Goal: Information Seeking & Learning: Learn about a topic

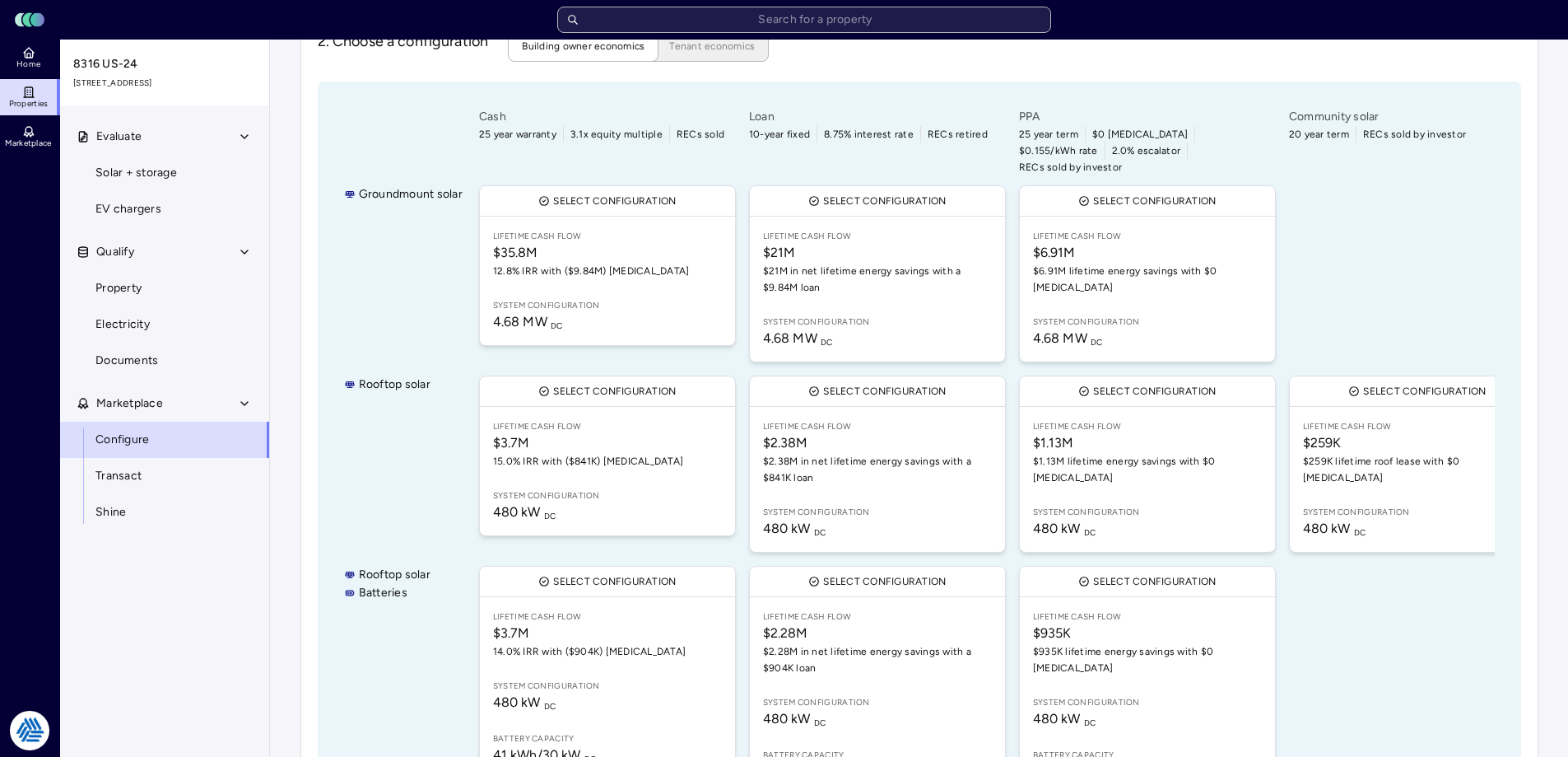
scroll to position [9, 0]
click at [611, 24] on input "text" at bounding box center [804, 20] width 493 height 26
click at [52, 60] on link "Home" at bounding box center [29, 57] width 60 height 36
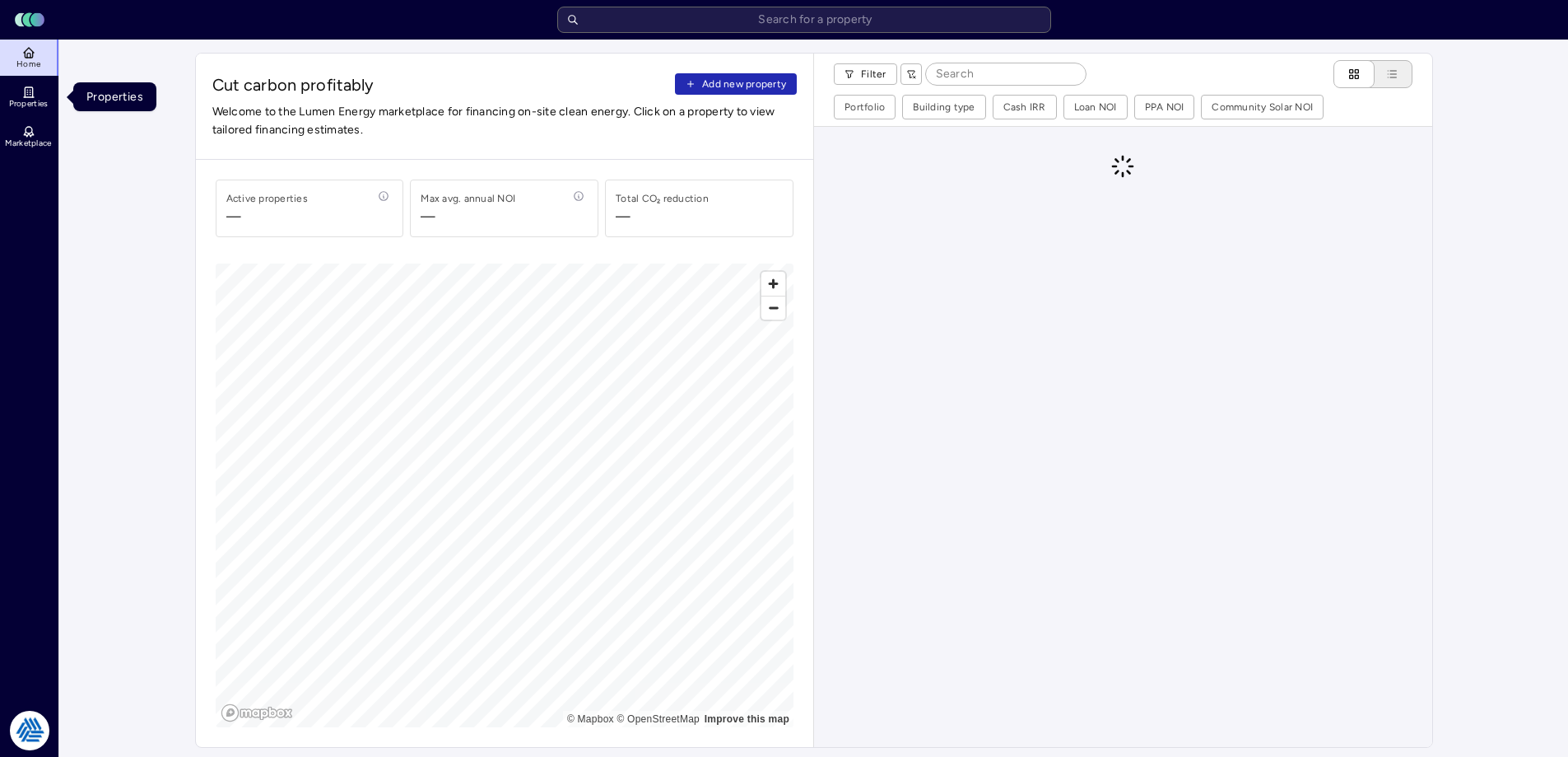
click at [41, 108] on span "Properties" at bounding box center [28, 104] width 39 height 10
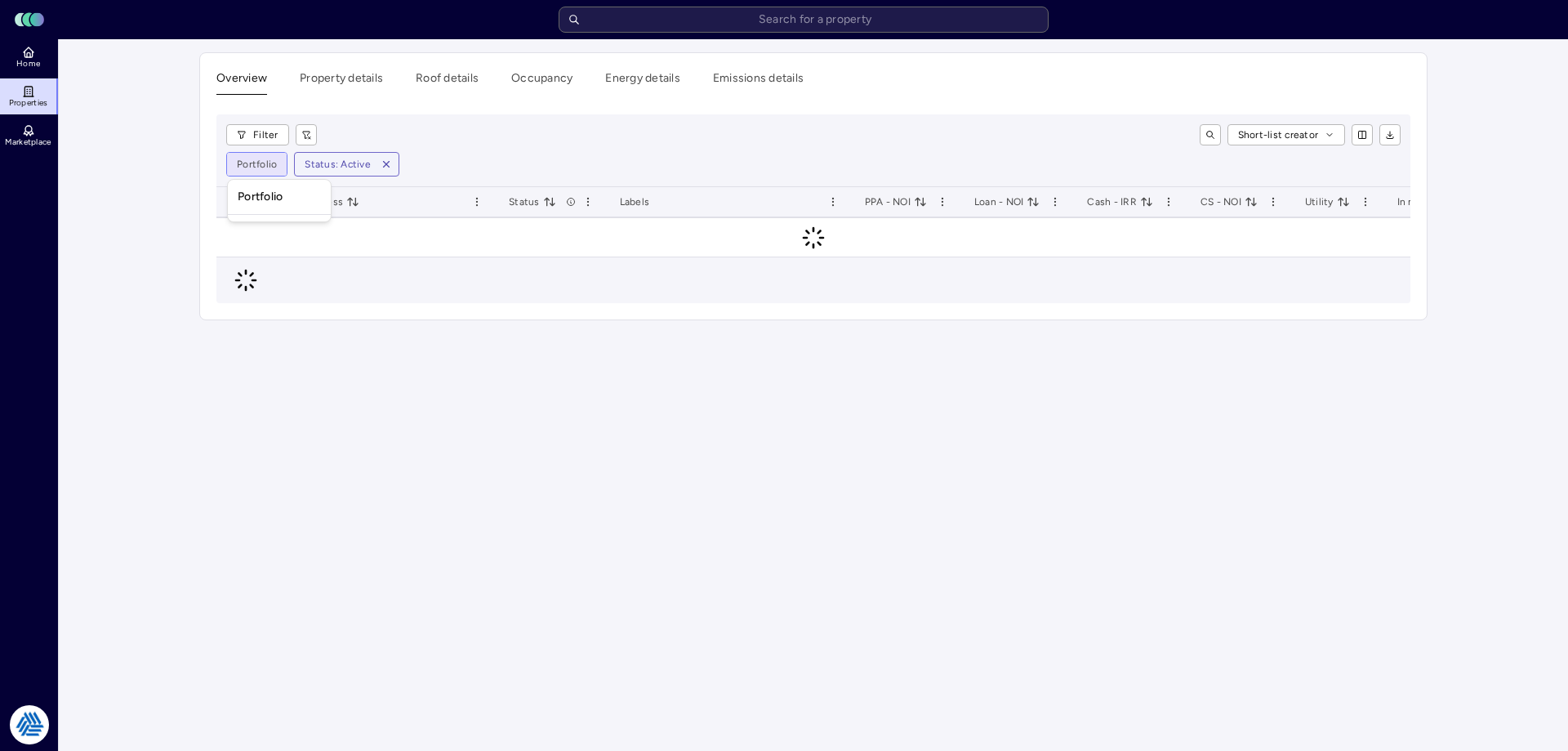
click at [266, 164] on html "Toggle Sidebar Lumen Energy Logo Home Properties Marketplace Tradition Energy […" at bounding box center [784, 375] width 1568 height 751
click at [268, 125] on html "Toggle Sidebar Lumen Energy Logo Home Properties Marketplace Tradition Energy […" at bounding box center [784, 375] width 1568 height 751
click at [262, 134] on html "Toggle Sidebar Lumen Energy Logo Home Properties Marketplace Tradition Energy […" at bounding box center [784, 375] width 1568 height 751
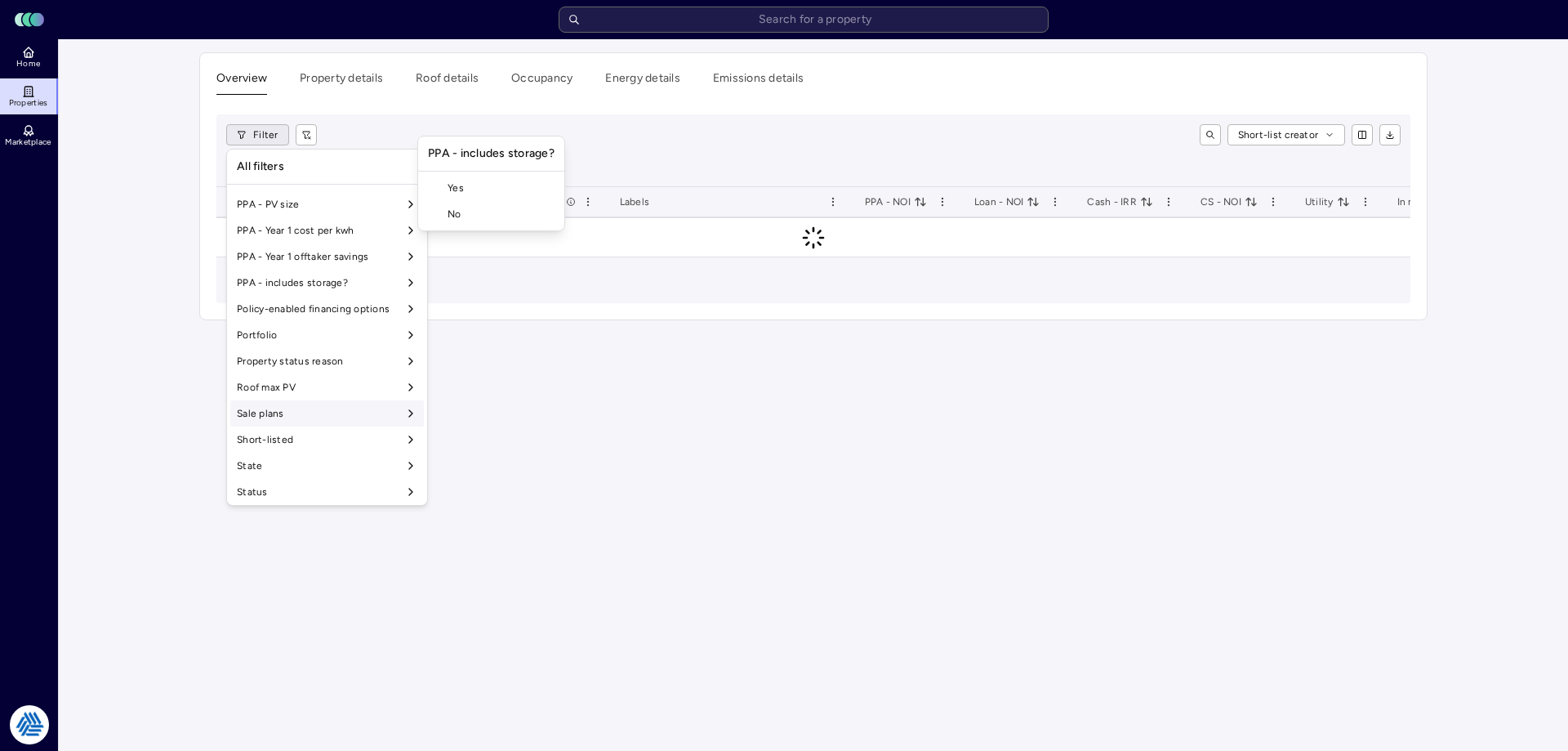
scroll to position [1359, 0]
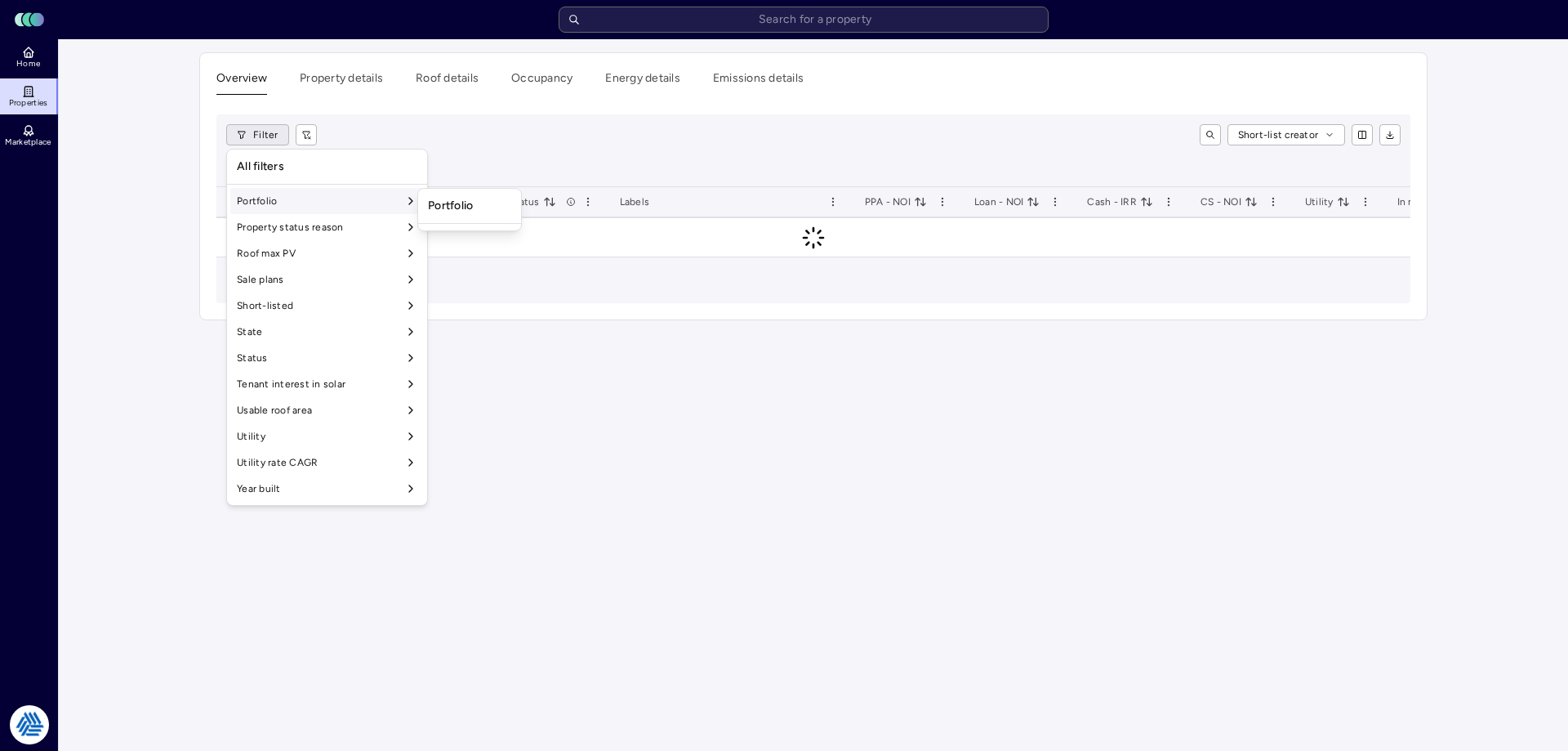
click at [431, 199] on div "Portfolio" at bounding box center [469, 206] width 96 height 28
click at [524, 123] on html "Toggle Sidebar Lumen Energy Logo Home Properties Marketplace Tradition Energy […" at bounding box center [784, 375] width 1568 height 751
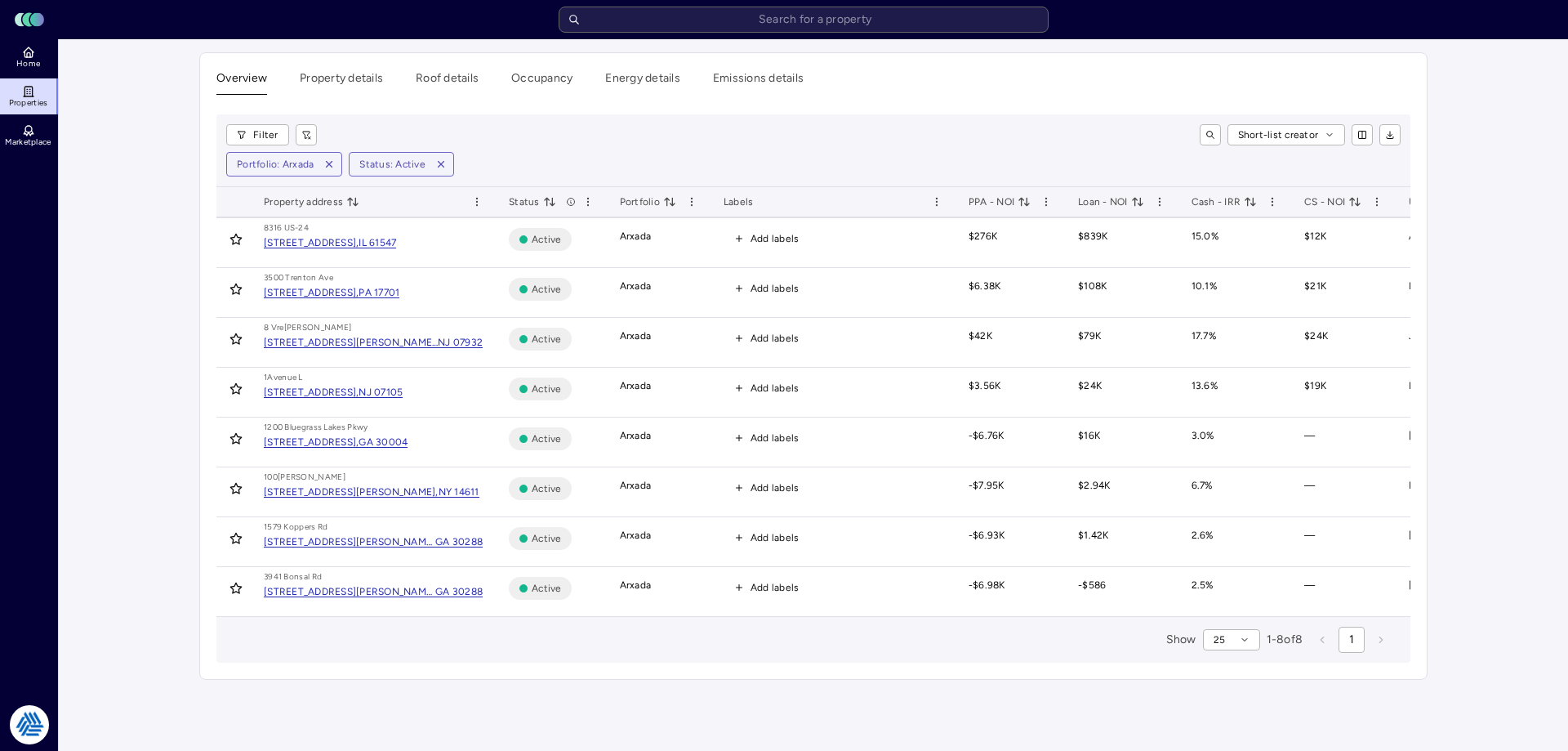
click at [141, 117] on main "Overview Property details Roof details Occupancy Energy details Emissions detai…" at bounding box center [814, 394] width 1510 height 711
click at [531, 128] on div "Short-list creator" at bounding box center [866, 135] width 1072 height 21
click at [325, 160] on icon "button" at bounding box center [329, 164] width 12 height 12
click at [269, 134] on html "Toggle Sidebar Lumen Energy Logo Home Properties Marketplace Tradition Energy N…" at bounding box center [784, 375] width 1568 height 751
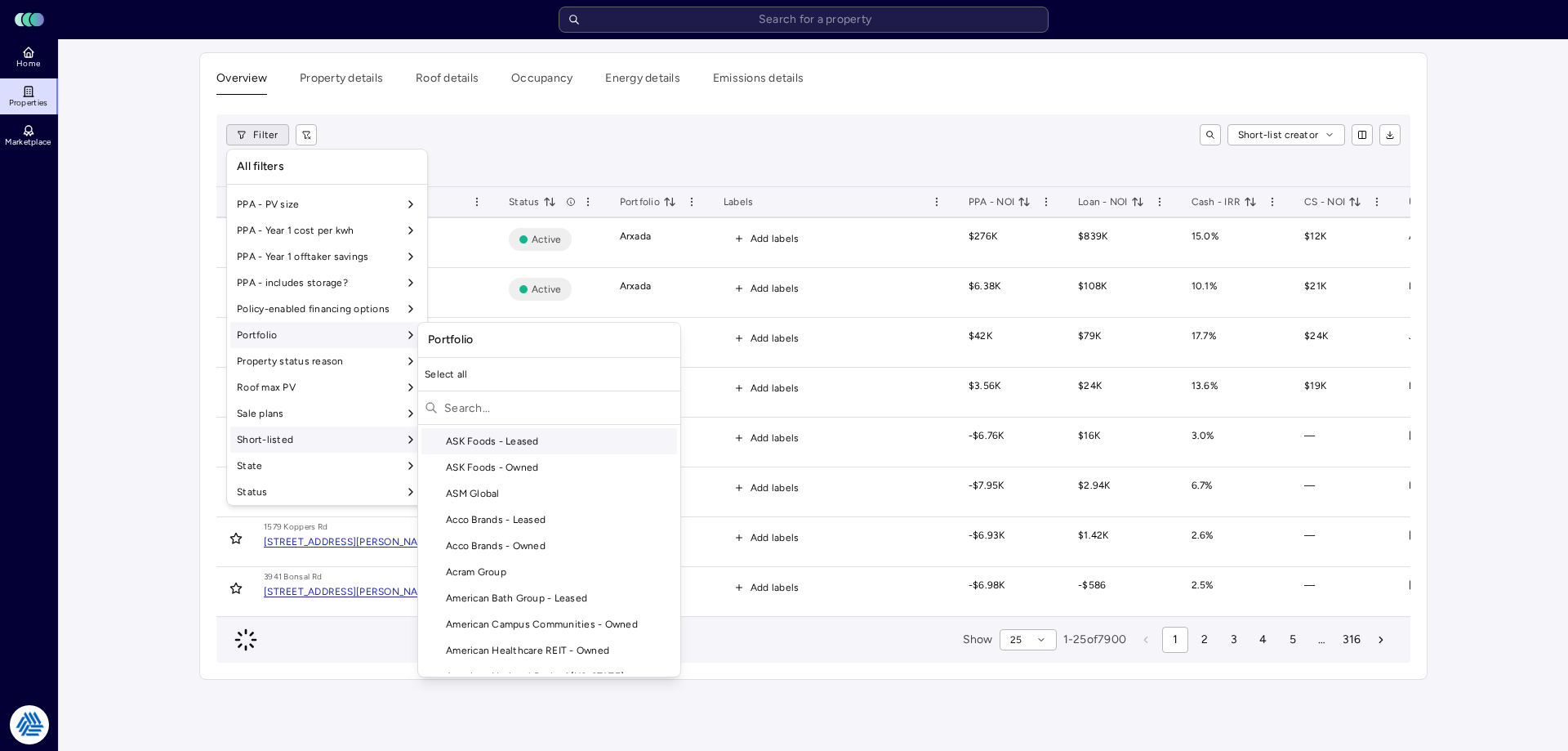
scroll to position [1359, 0]
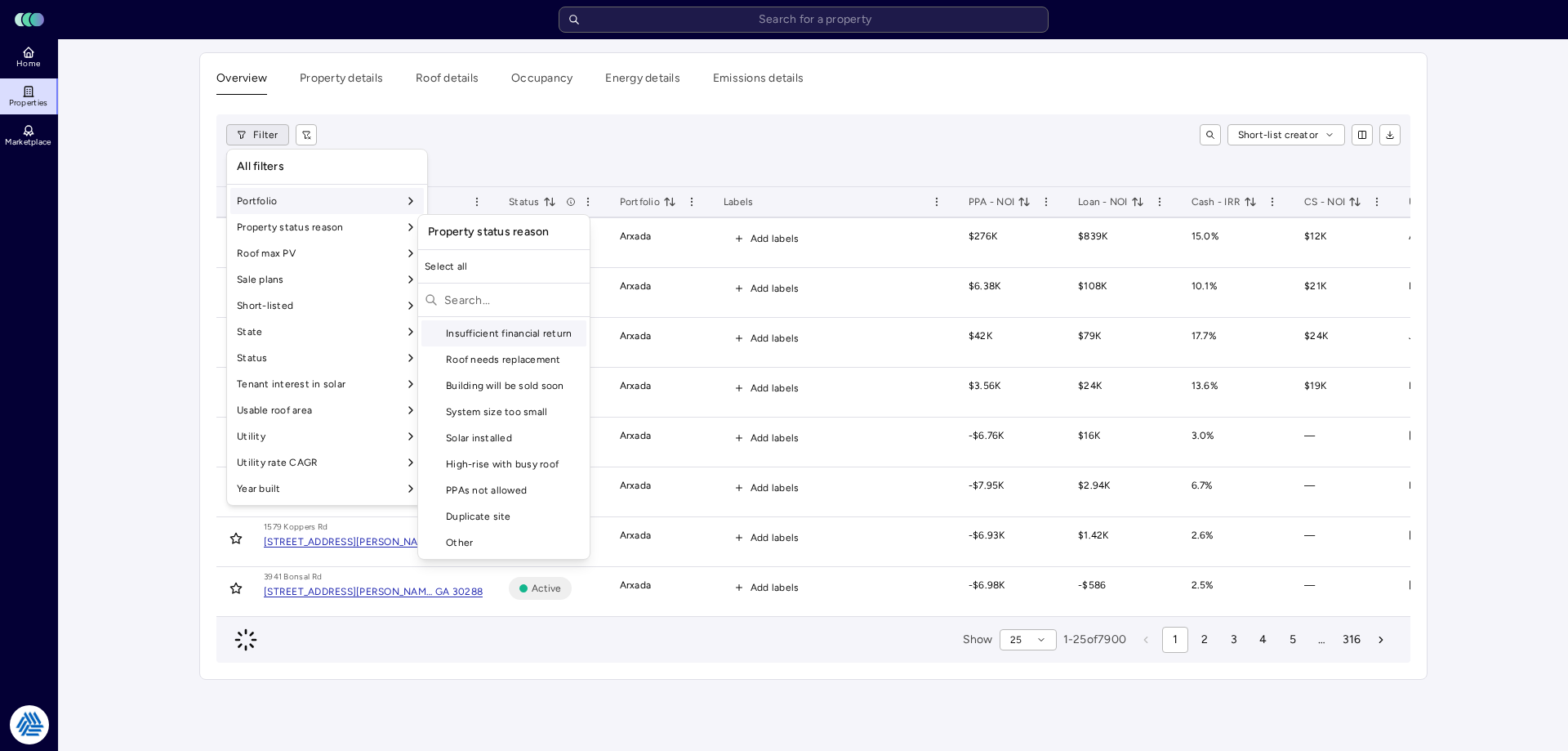
click at [295, 198] on div "Portfolio" at bounding box center [326, 200] width 193 height 26
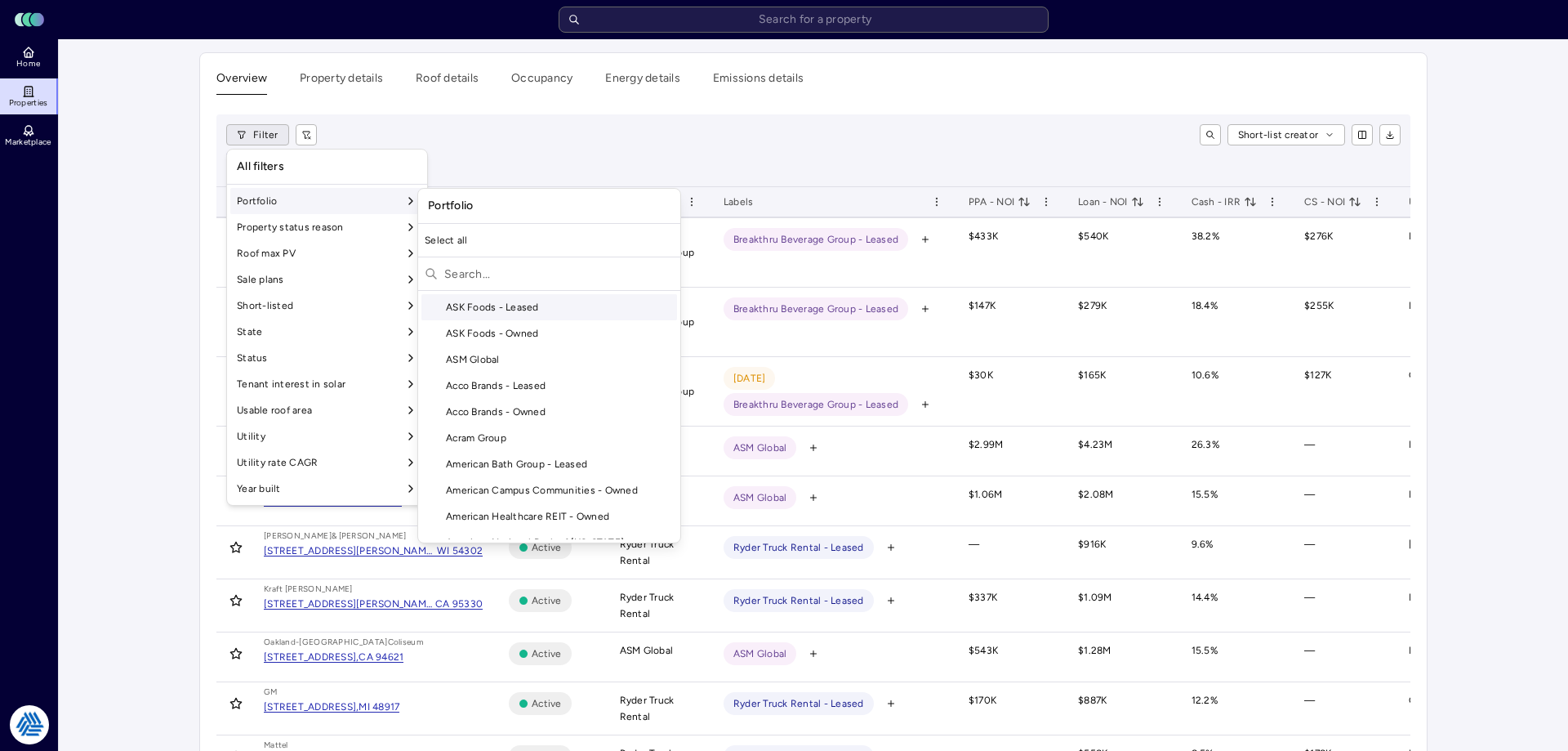
drag, startPoint x: 466, startPoint y: 274, endPoint x: 485, endPoint y: 281, distance: 20.2
click at [469, 273] on input "text" at bounding box center [559, 273] width 229 height 26
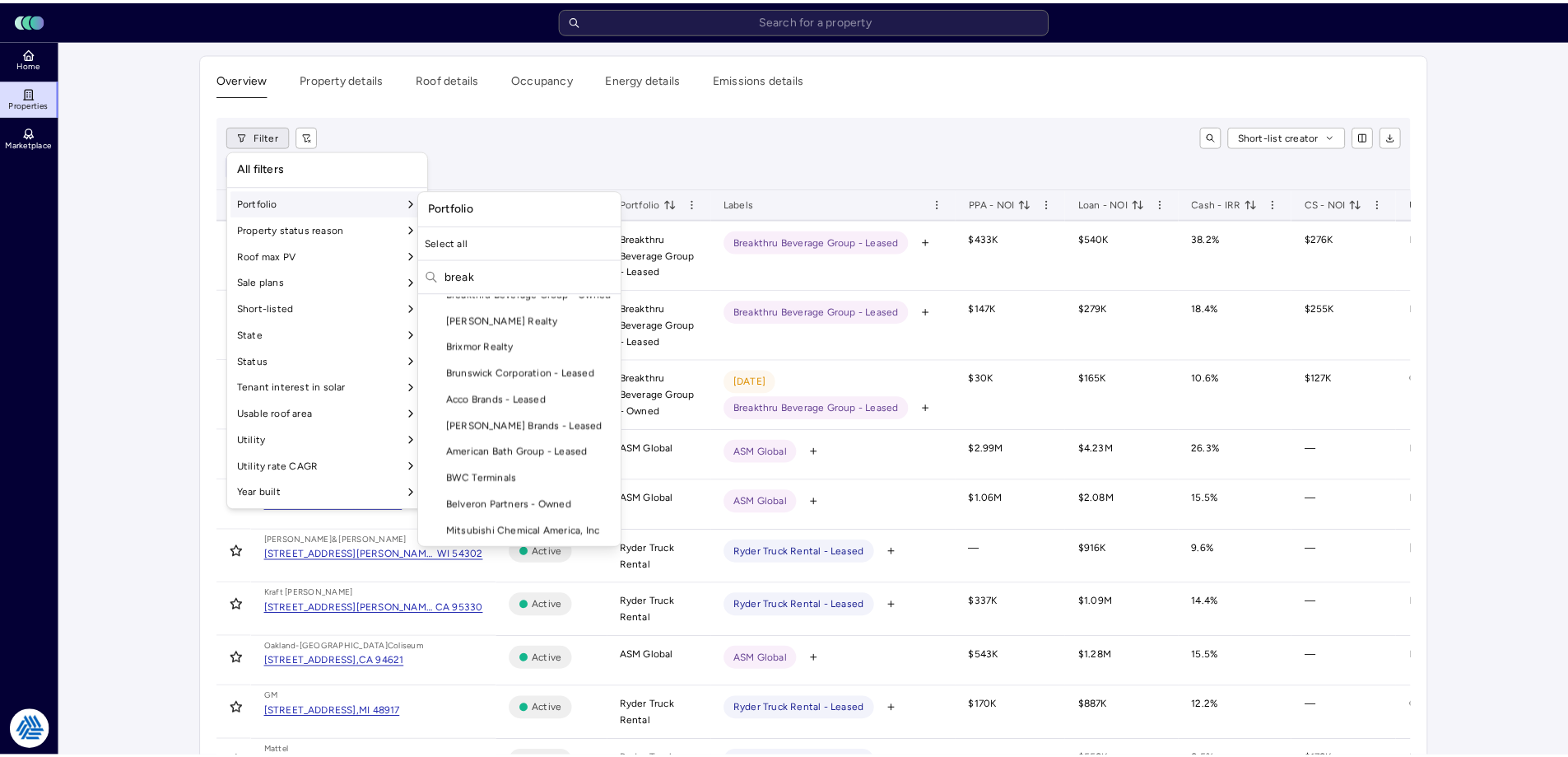
scroll to position [0, 0]
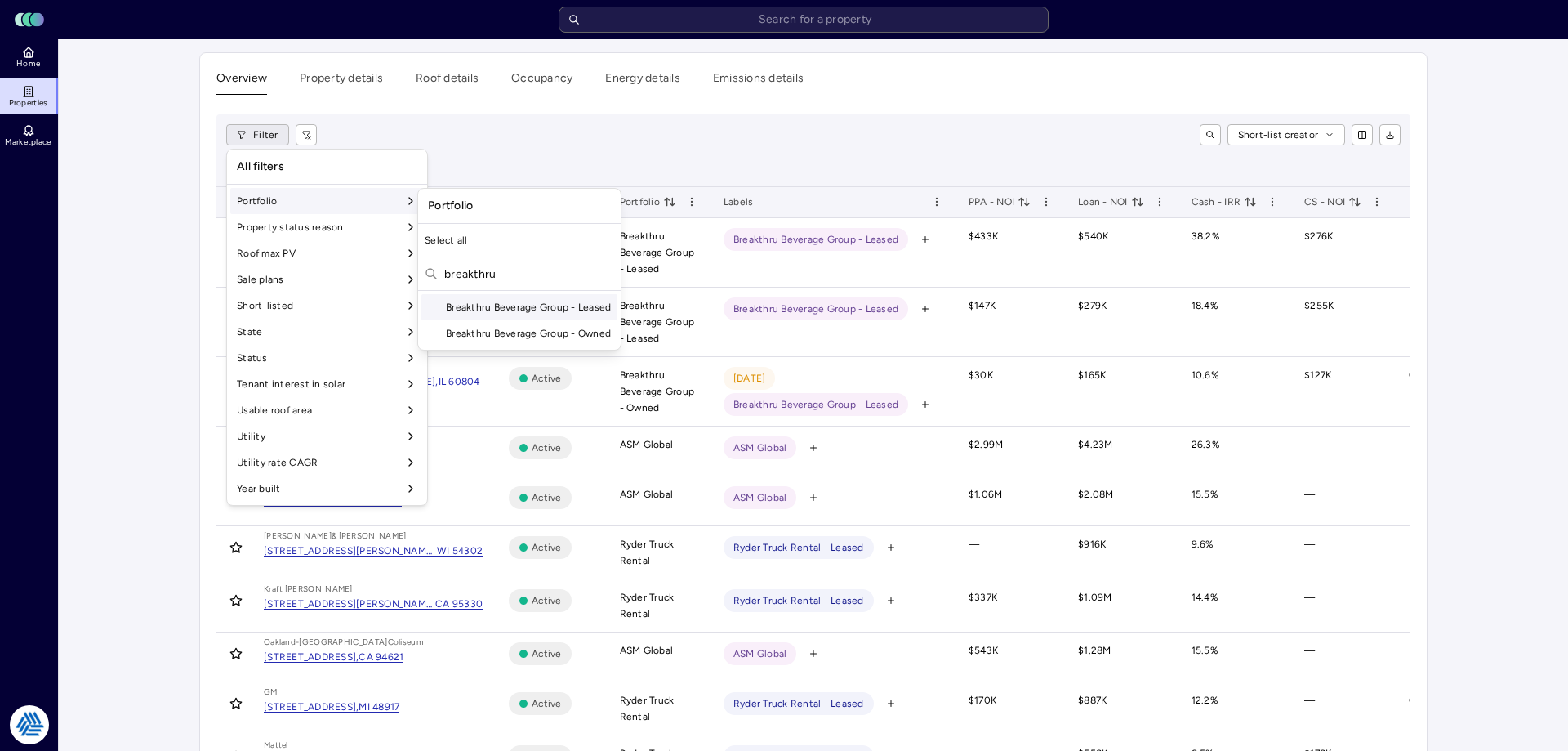
type input "breakthru"
click at [500, 302] on div "Breakthru Beverage Group - Leased" at bounding box center [520, 307] width 196 height 26
click at [498, 326] on div "Breakthru Beverage Group - Owned" at bounding box center [520, 333] width 196 height 26
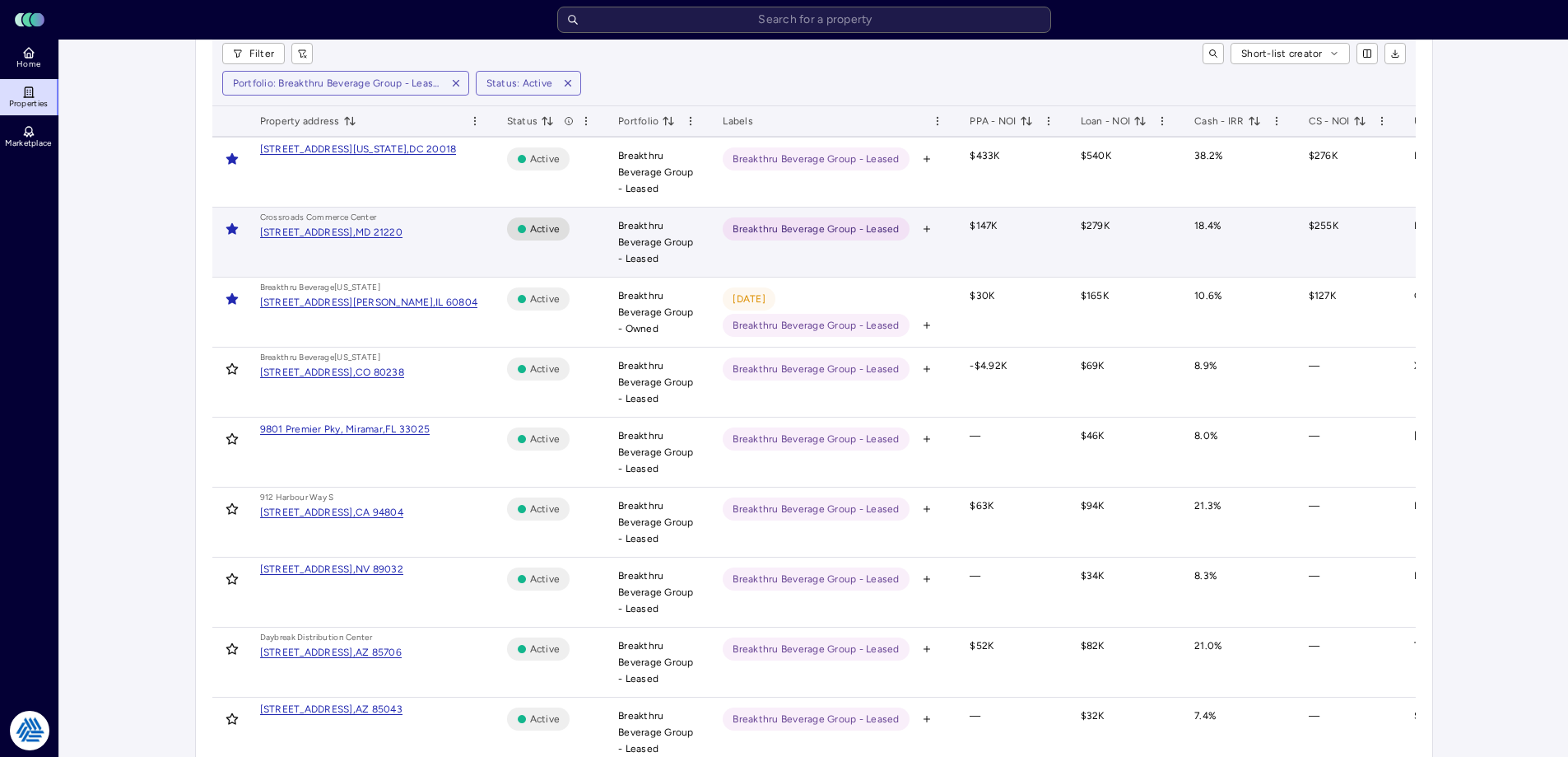
scroll to position [165, 0]
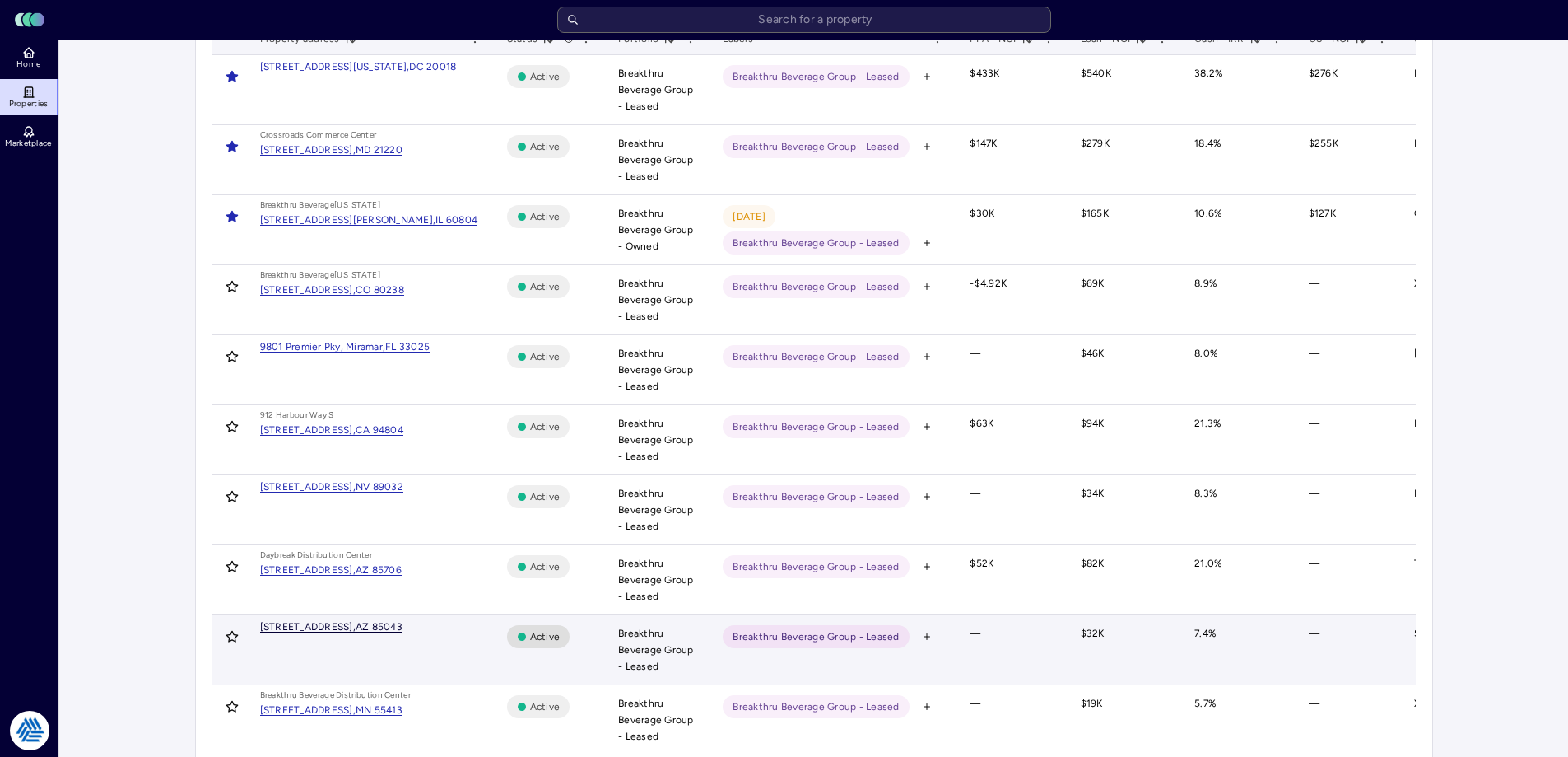
click at [344, 623] on div "1115 N 47th Ave, Phoenix," at bounding box center [308, 627] width 96 height 10
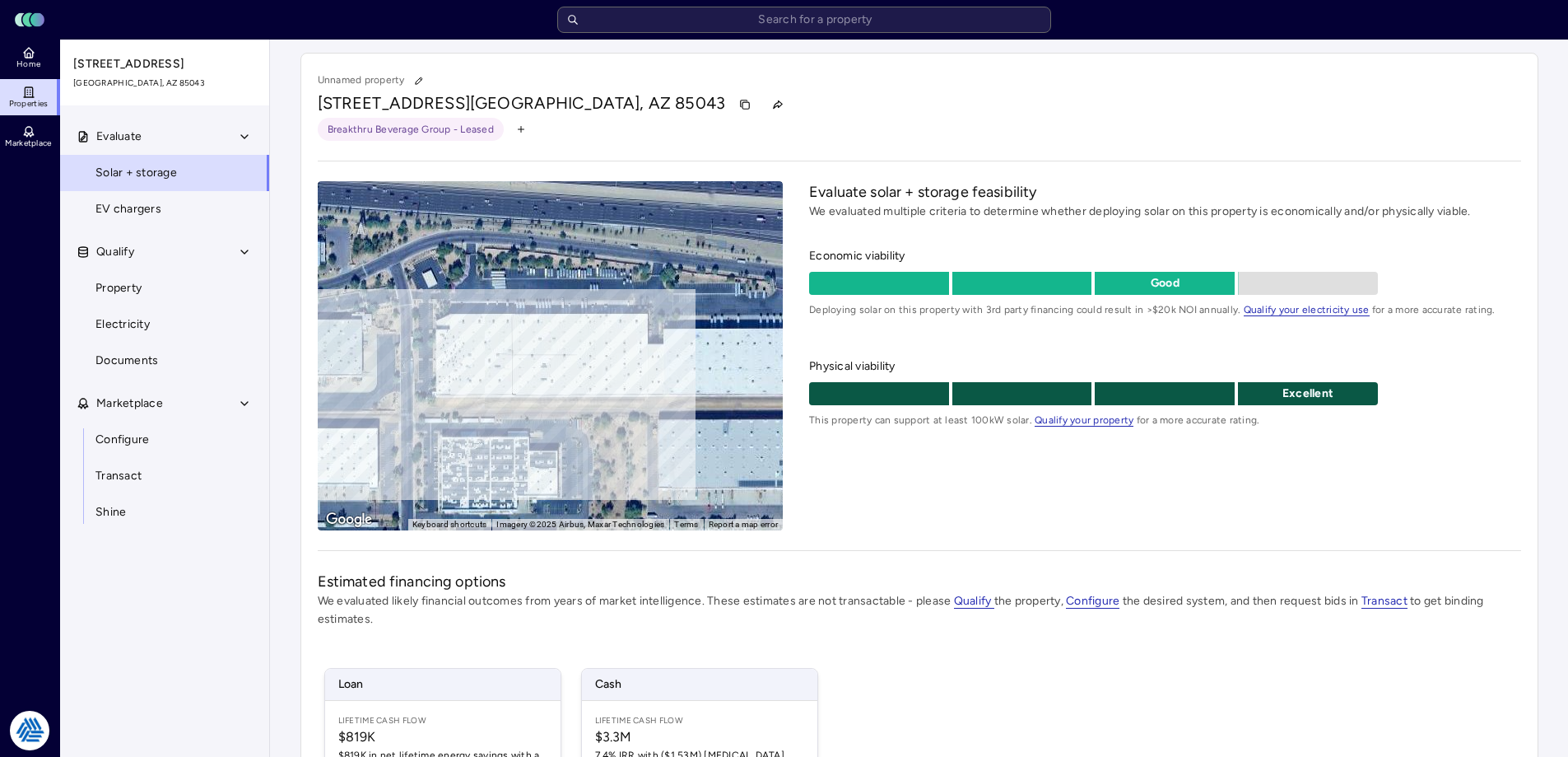
scroll to position [244, 0]
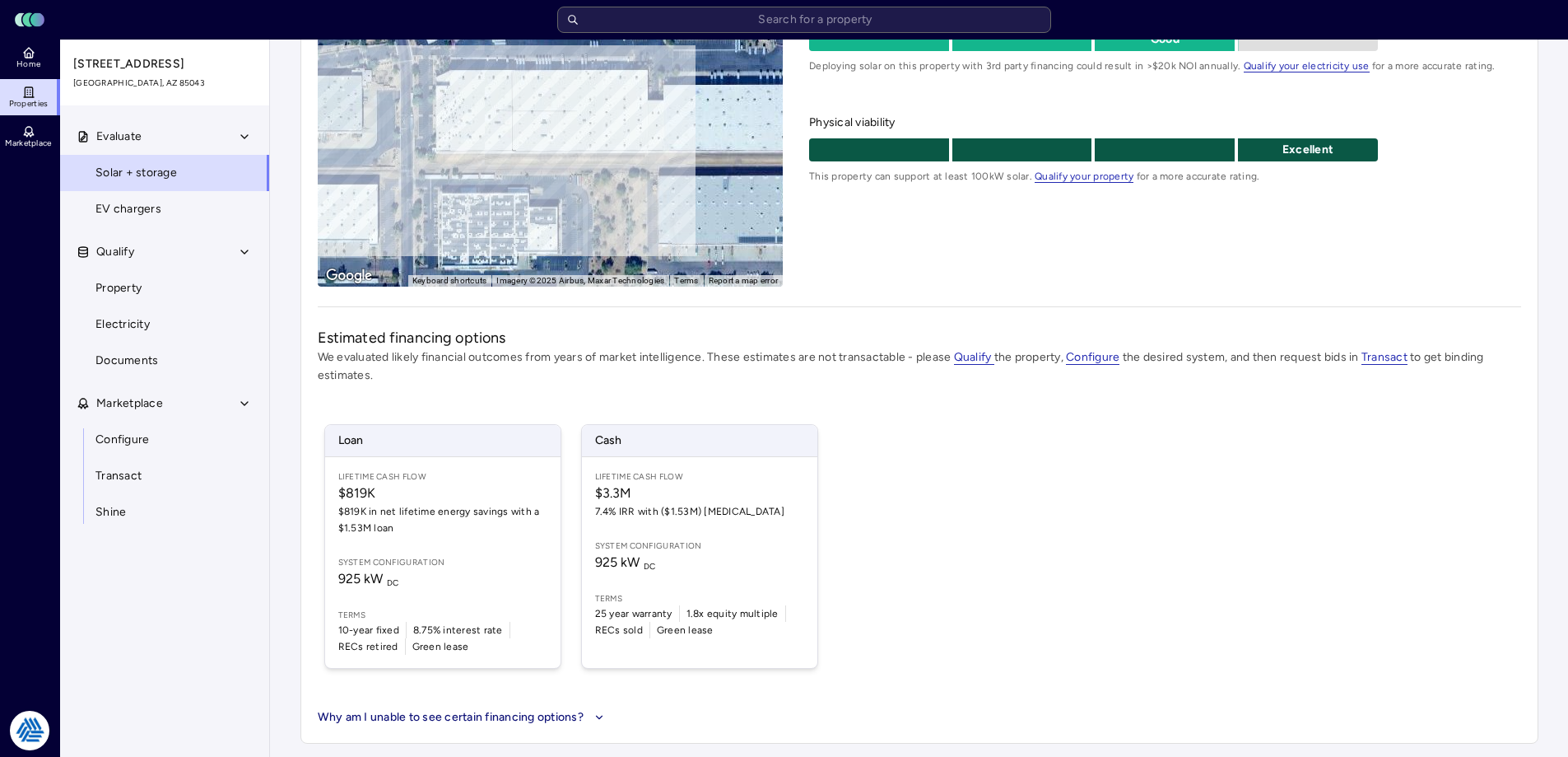
click at [895, 463] on div "Loan Lifetime Cash Flow $819K $819K in net lifetime energy savings with a $1.53…" at bounding box center [919, 546] width 1203 height 284
click at [884, 454] on div "Loan Lifetime Cash Flow $819K $819K in net lifetime energy savings with a $1.53…" at bounding box center [919, 546] width 1203 height 284
